Goal: Task Accomplishment & Management: Complete application form

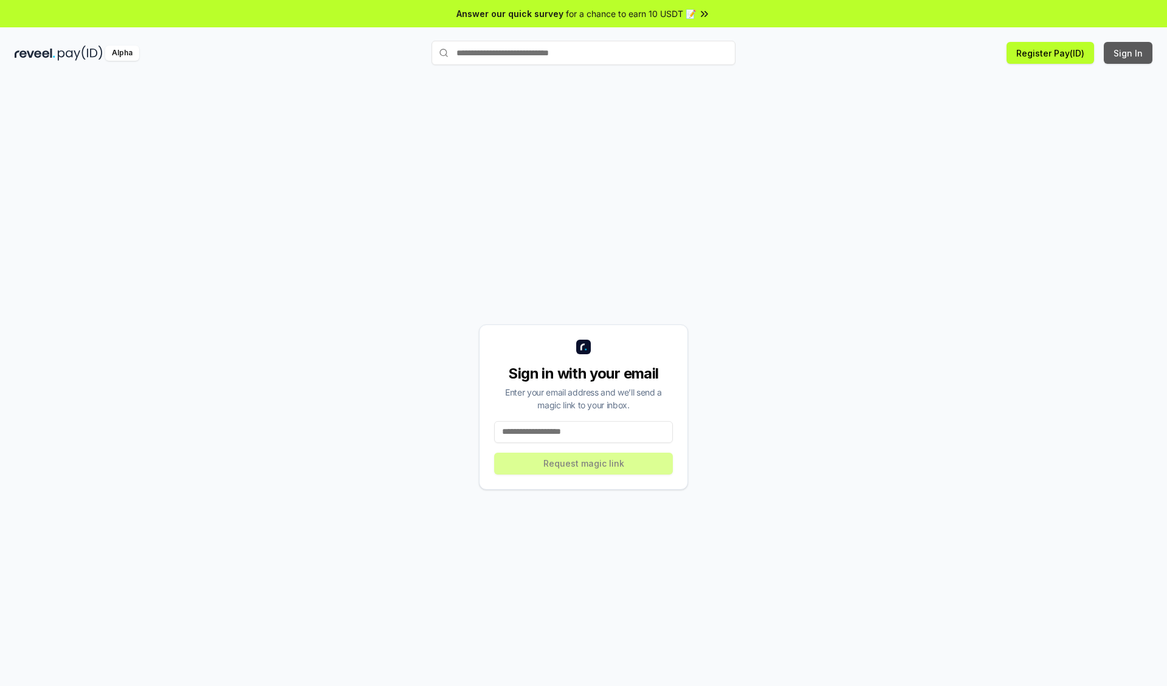
click at [1129, 53] on button "Sign In" at bounding box center [1128, 53] width 49 height 22
type input "**********"
click at [584, 463] on button "Request magic link" at bounding box center [583, 464] width 179 height 22
